Goal: Task Accomplishment & Management: Manage account settings

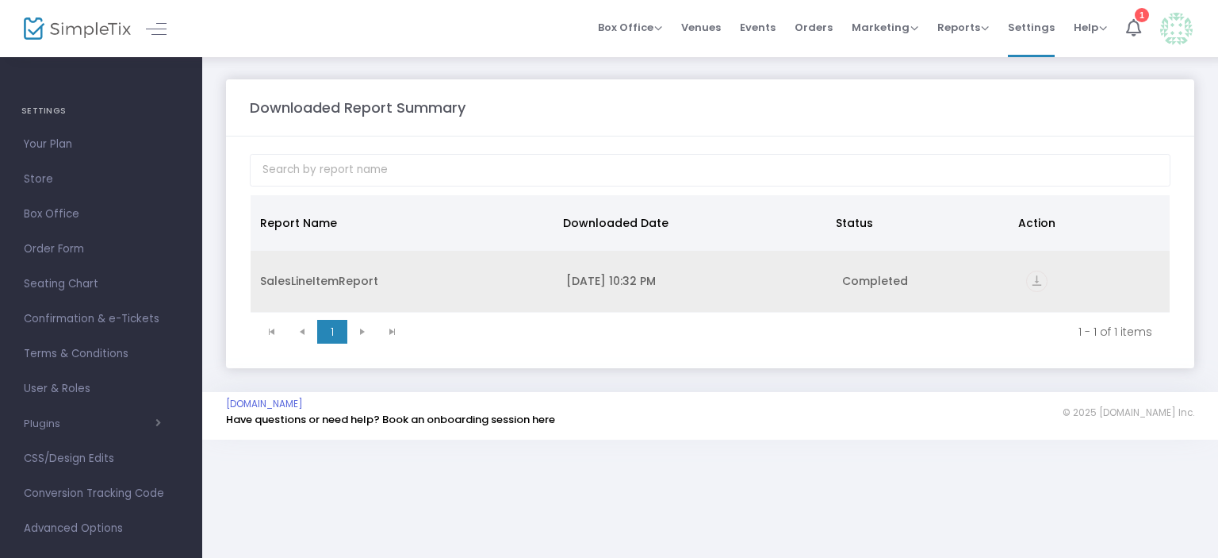
click at [1031, 282] on icon "vertical_align_bottom" at bounding box center [1036, 280] width 21 height 21
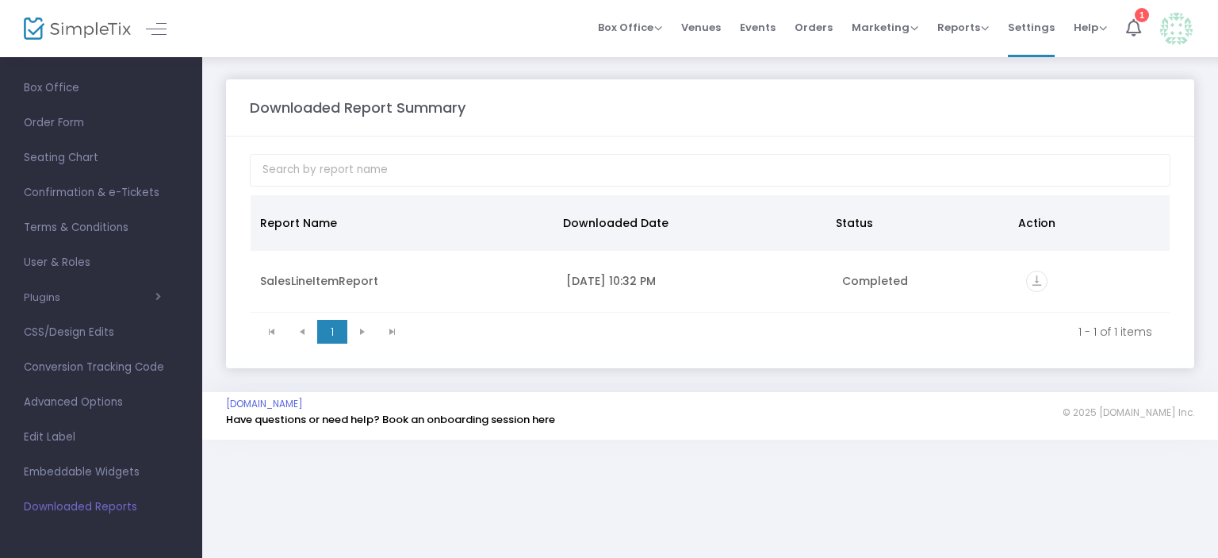
scroll to position [21, 0]
click at [970, 37] on span "Reports Analytics Sales Reports Download" at bounding box center [963, 27] width 52 height 40
click at [964, 18] on span "Reports Analytics Sales Reports Download" at bounding box center [963, 27] width 52 height 40
click at [957, 25] on span "Reports" at bounding box center [963, 27] width 52 height 15
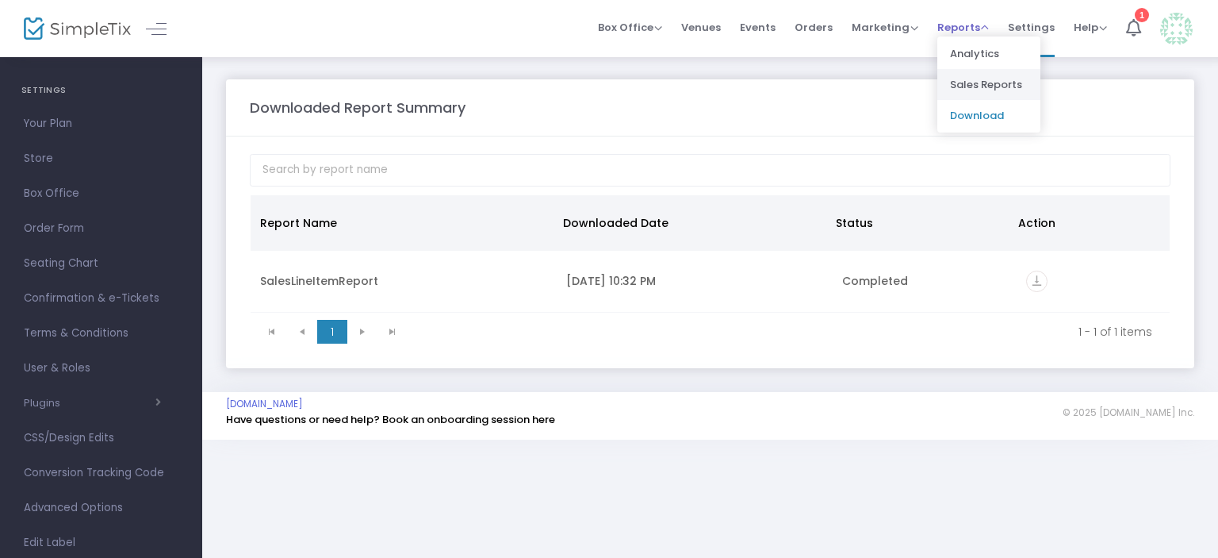
click at [990, 85] on li "Sales Reports" at bounding box center [988, 84] width 103 height 31
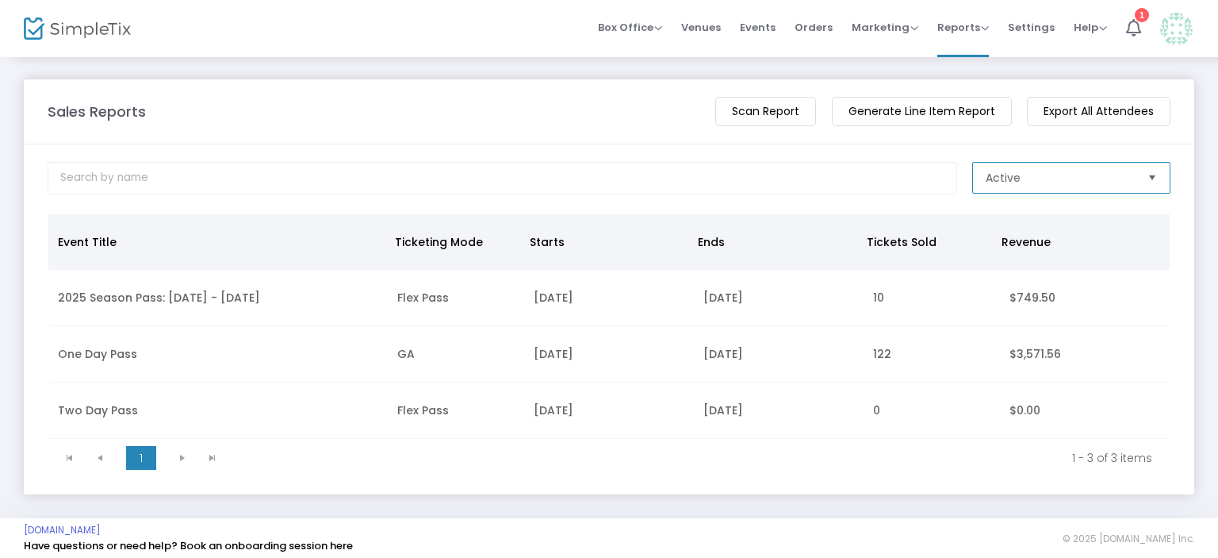
click at [1016, 175] on span "Active" at bounding box center [1060, 178] width 149 height 16
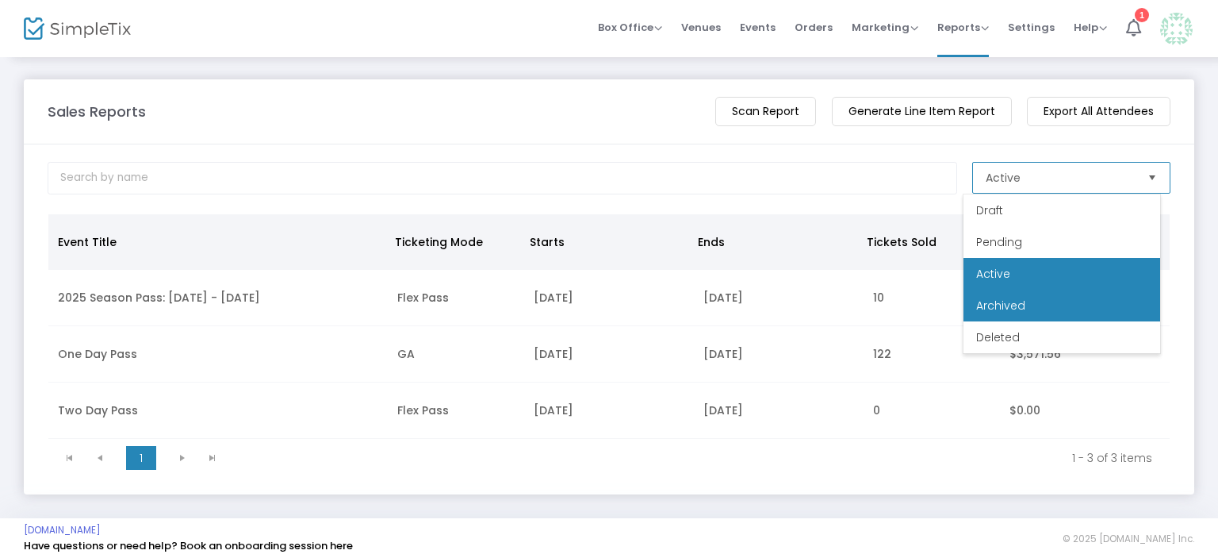
click at [1017, 296] on li "Archived" at bounding box center [1062, 305] width 197 height 32
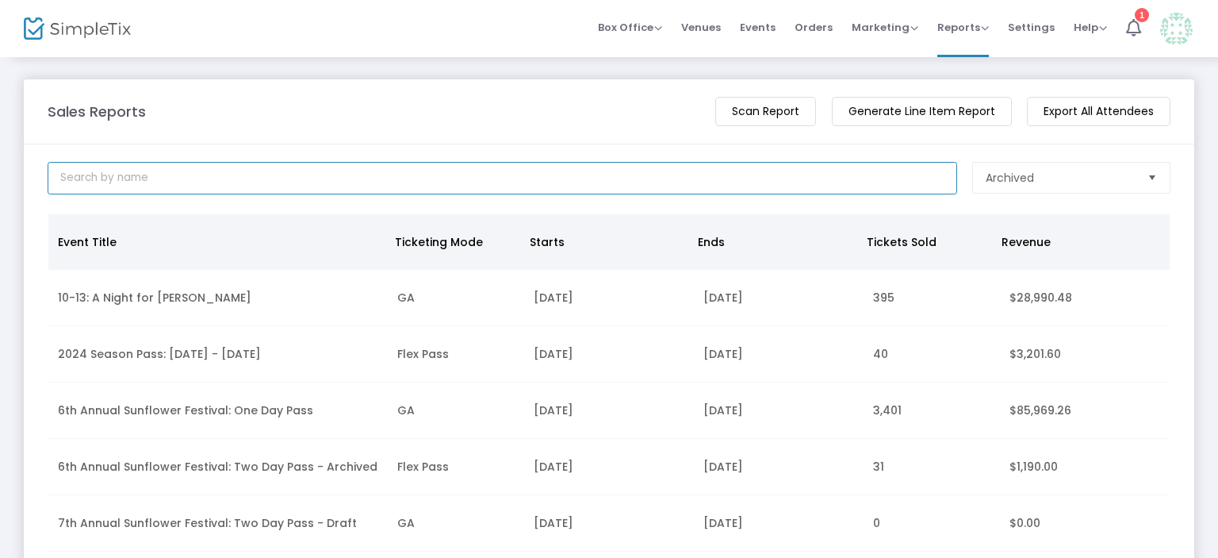
click at [611, 174] on input at bounding box center [503, 178] width 910 height 33
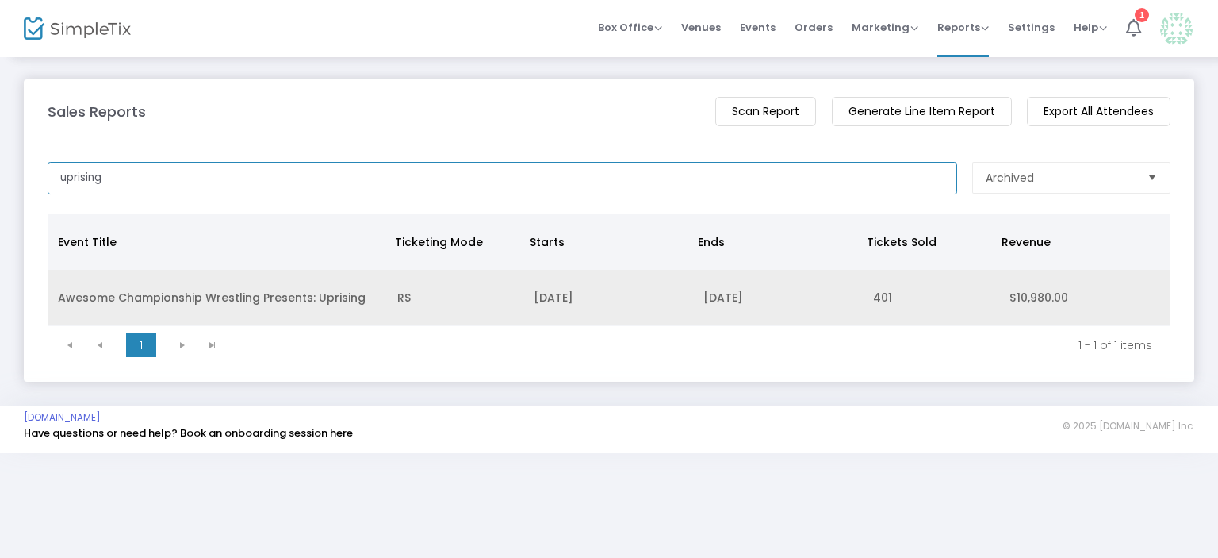
type input "uprising"
click at [270, 297] on td "Awesome Championship Wrestling Presents: Uprising" at bounding box center [217, 298] width 339 height 56
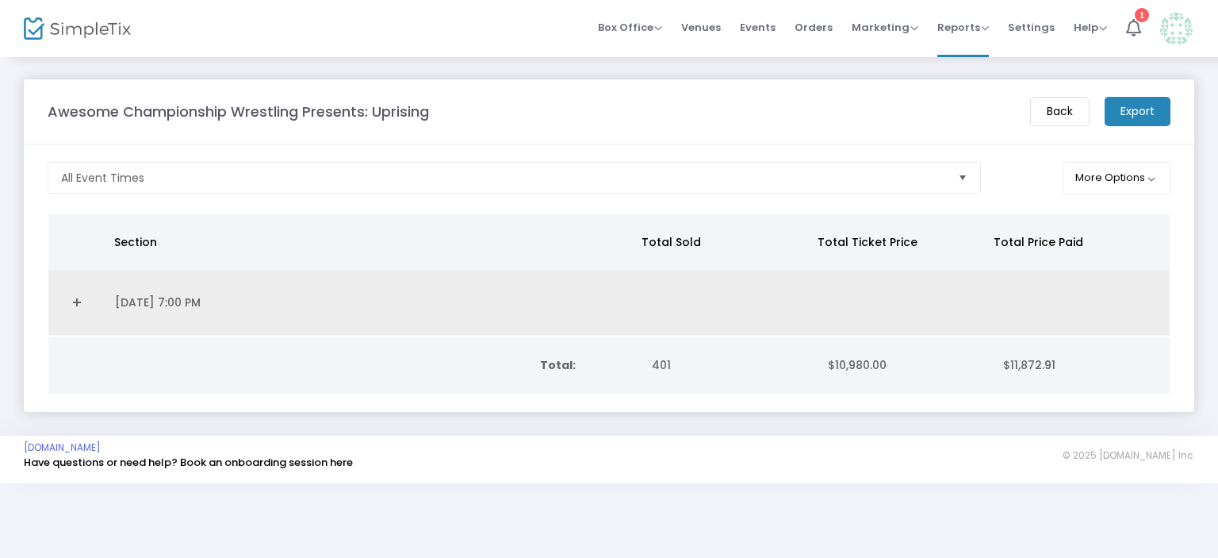
click at [77, 298] on link "Expand Details" at bounding box center [77, 301] width 38 height 25
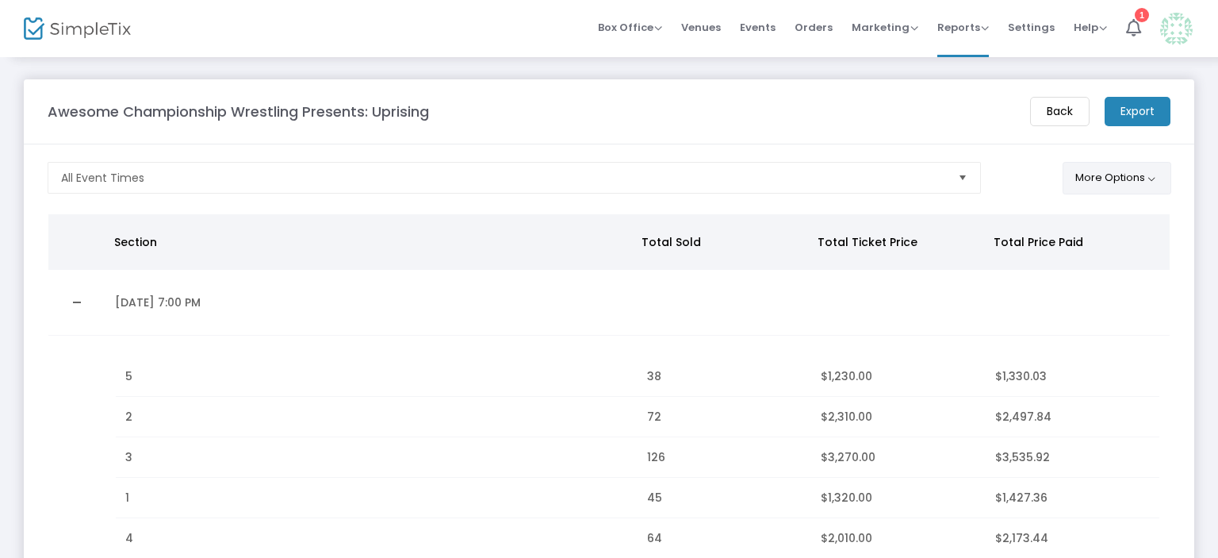
click at [1127, 179] on button "More Options" at bounding box center [1117, 178] width 109 height 33
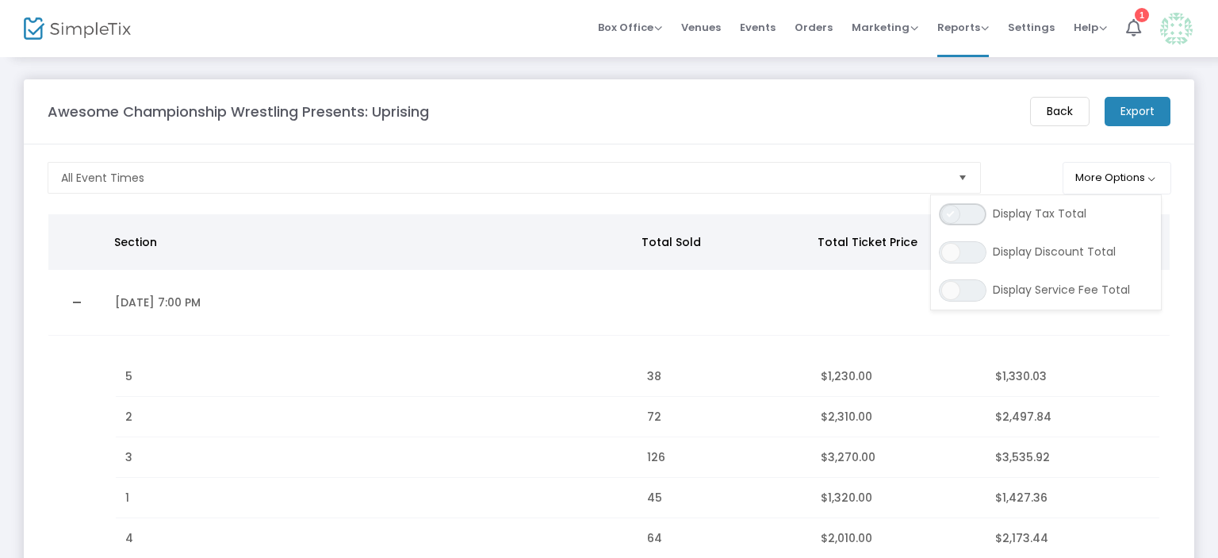
click at [975, 218] on span "ON OFF" at bounding box center [963, 214] width 48 height 22
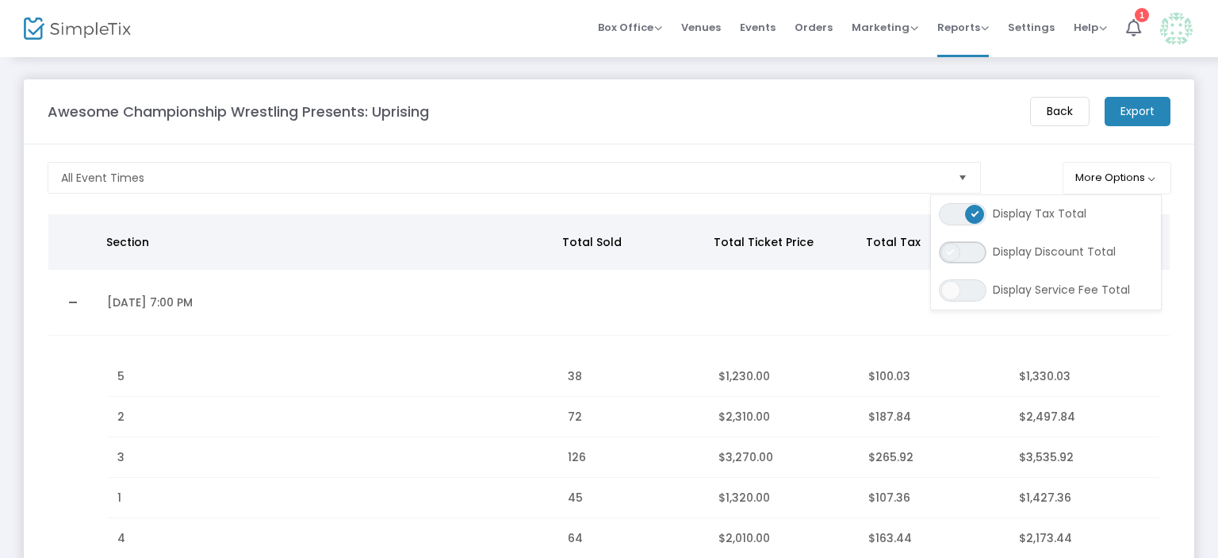
click at [971, 247] on span "ON OFF" at bounding box center [963, 252] width 48 height 22
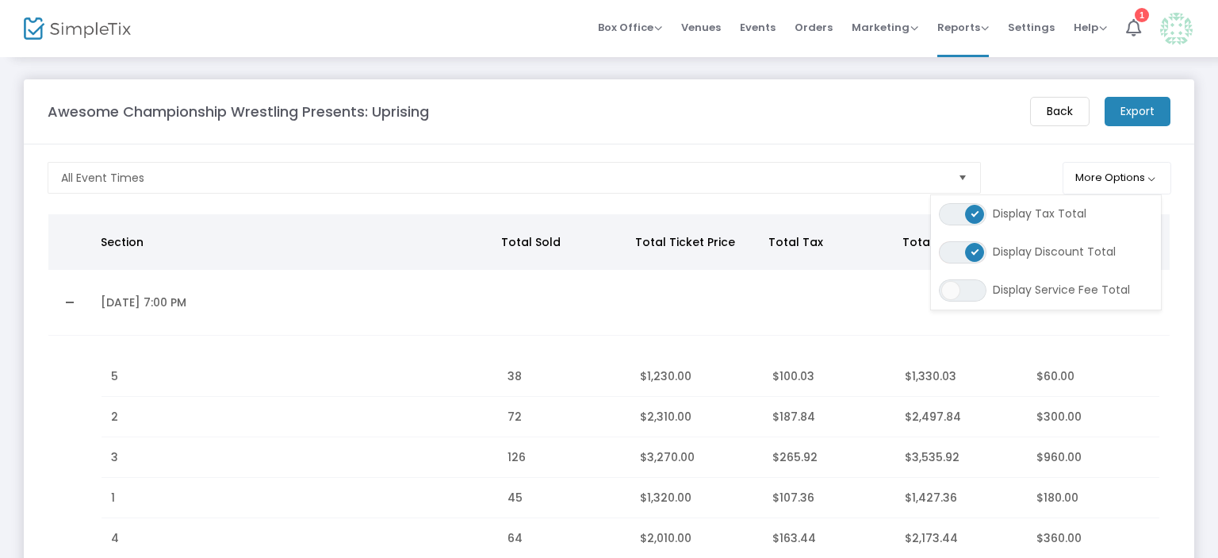
click at [966, 305] on div "ON OFF Display Service Fee Total" at bounding box center [1046, 290] width 230 height 38
click at [968, 289] on span "ON OFF" at bounding box center [963, 290] width 48 height 22
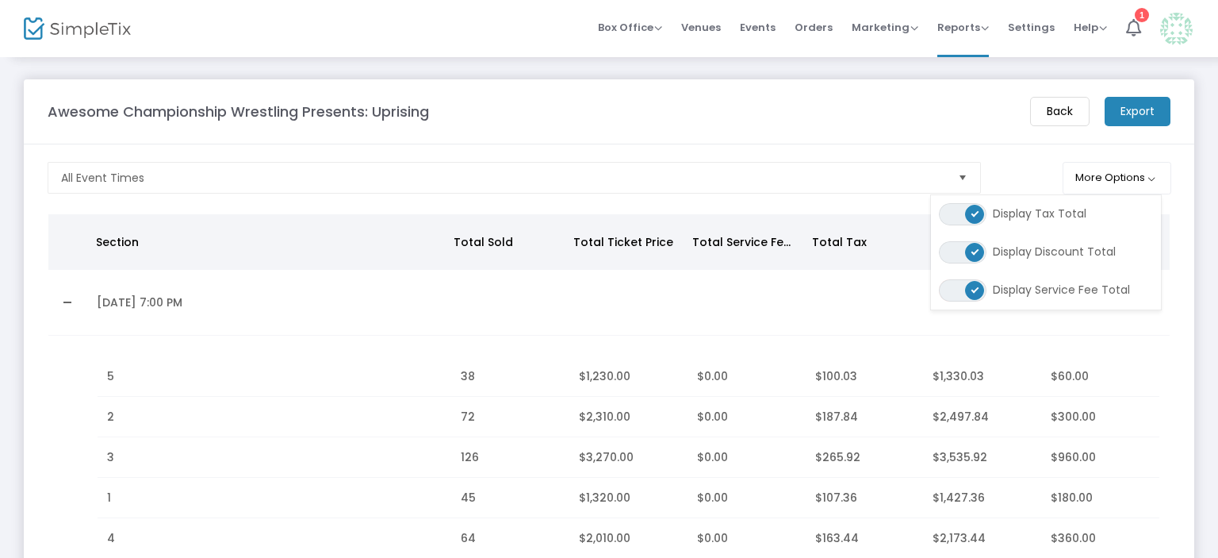
click at [934, 132] on m-panel-header "Awesome Championship Wrestling Presents: Uprising Back Export" at bounding box center [609, 111] width 1171 height 65
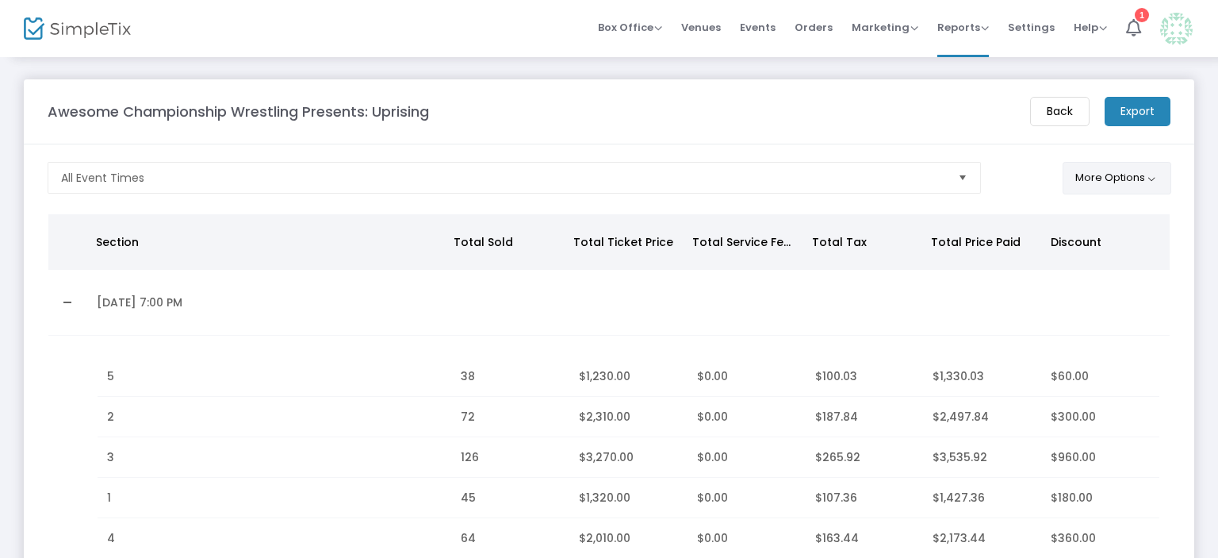
click at [1091, 190] on button "More Options" at bounding box center [1117, 178] width 109 height 33
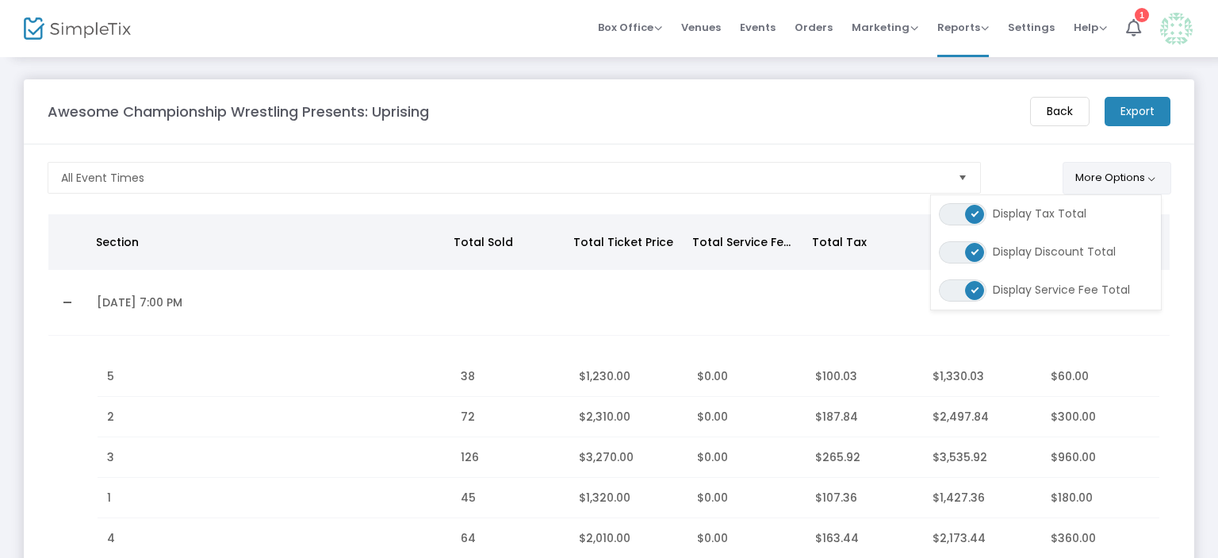
click at [1091, 190] on button "More Options" at bounding box center [1117, 178] width 109 height 33
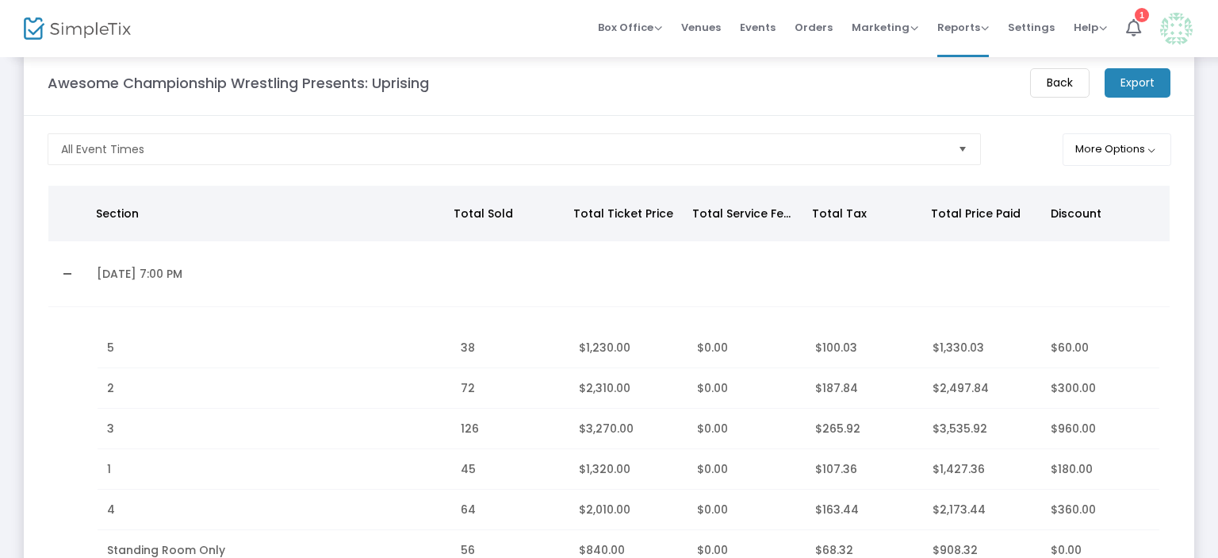
scroll to position [27, 0]
click at [1105, 149] on button "More Options" at bounding box center [1117, 151] width 109 height 33
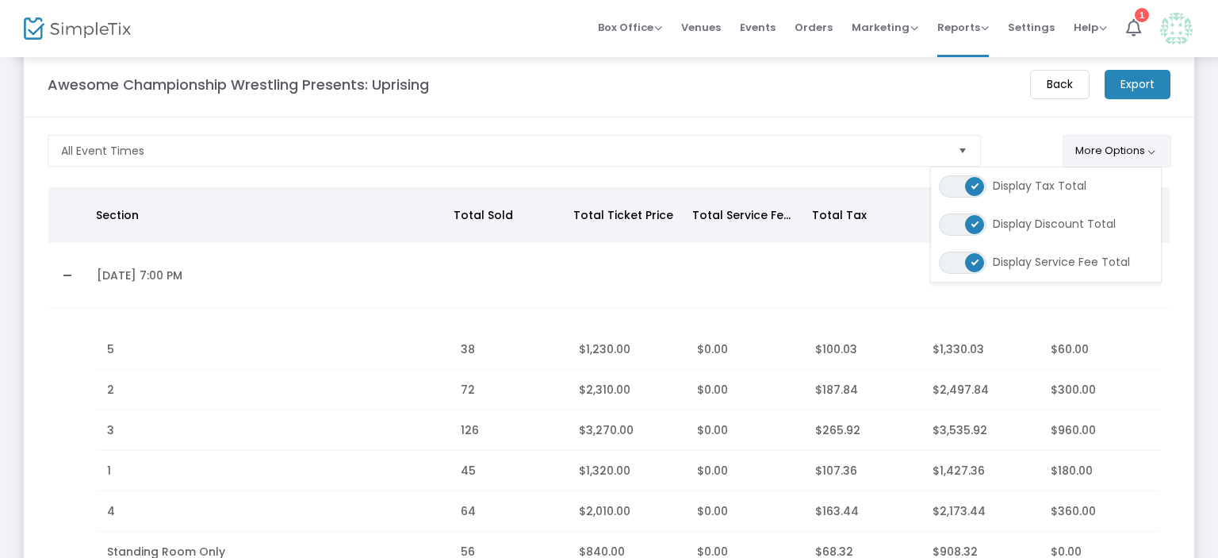
click at [1105, 149] on button "More Options" at bounding box center [1117, 151] width 109 height 33
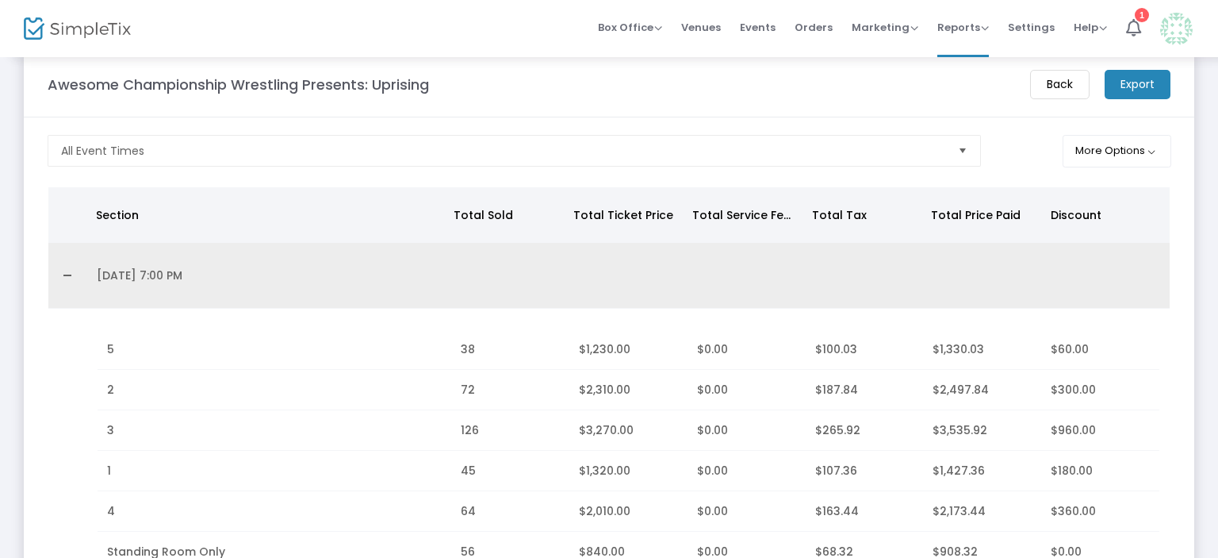
click at [65, 272] on link "Collapse Details" at bounding box center [68, 274] width 20 height 25
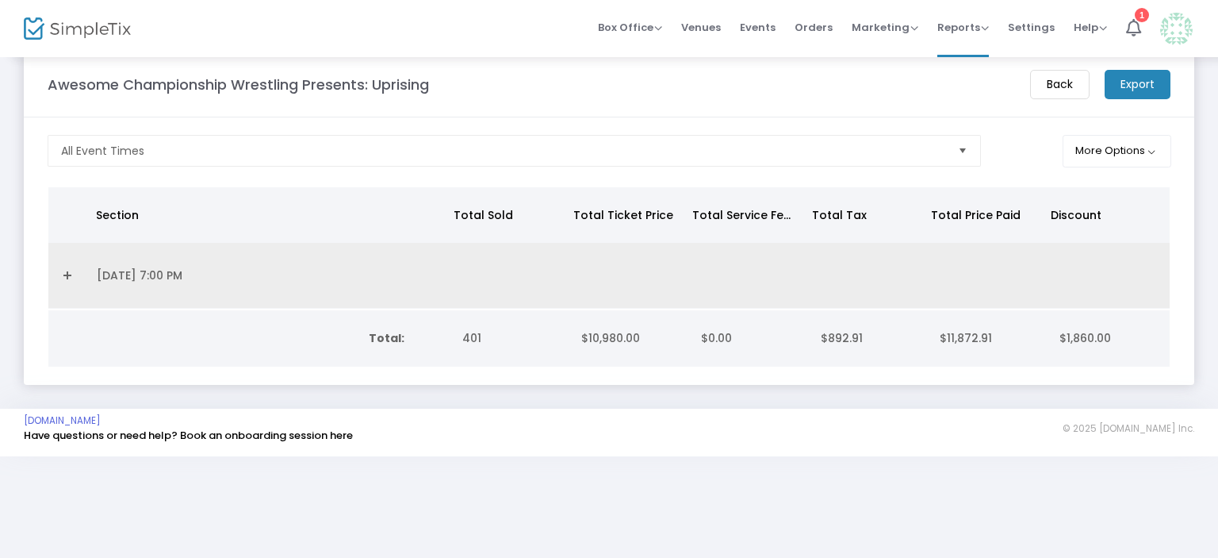
scroll to position [0, 0]
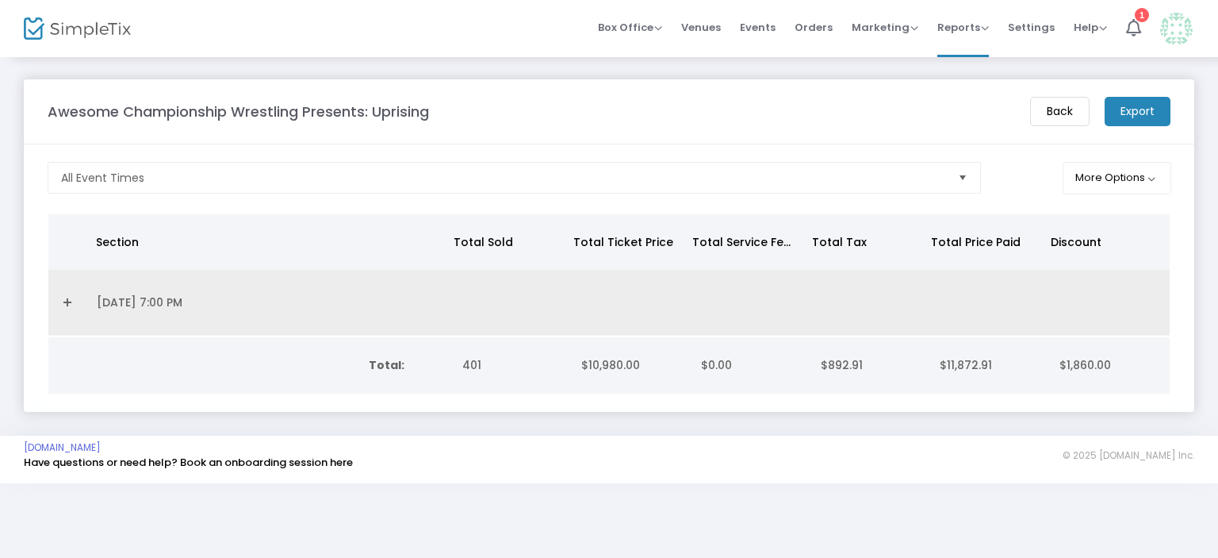
click at [797, 290] on td "Data table" at bounding box center [748, 303] width 121 height 66
